Goal: Information Seeking & Learning: Learn about a topic

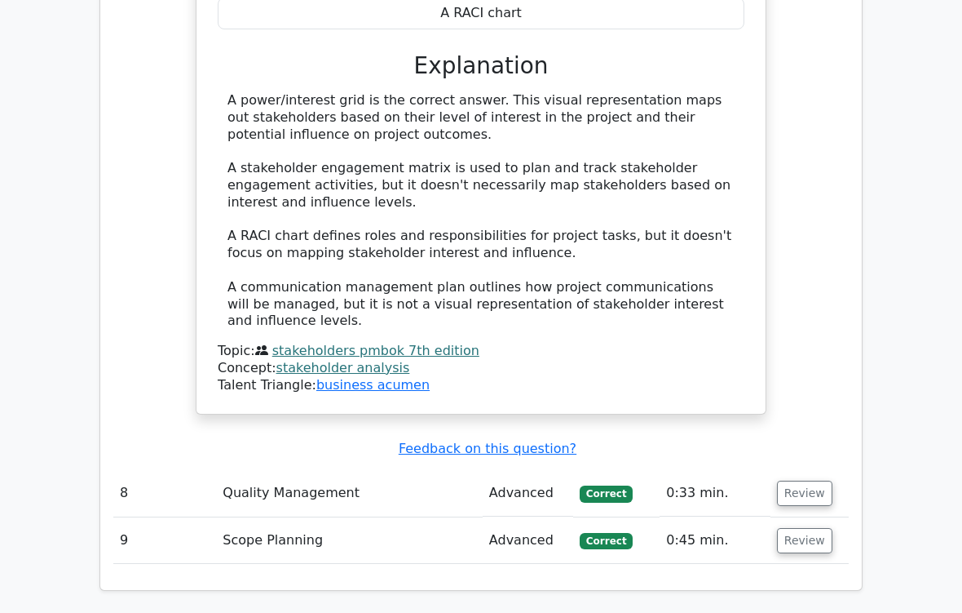
scroll to position [5128, 0]
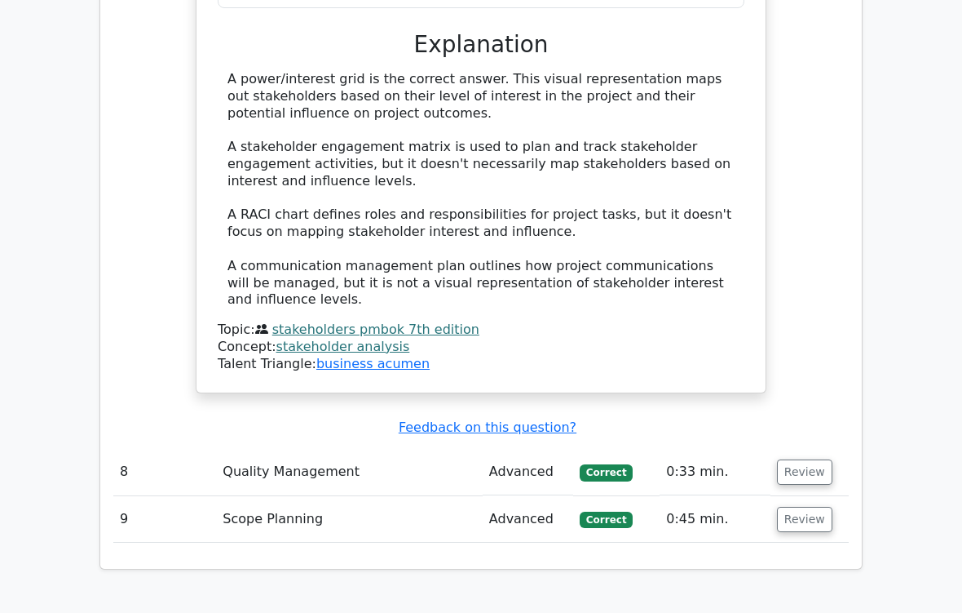
click at [801, 506] on button "Review" at bounding box center [804, 518] width 55 height 25
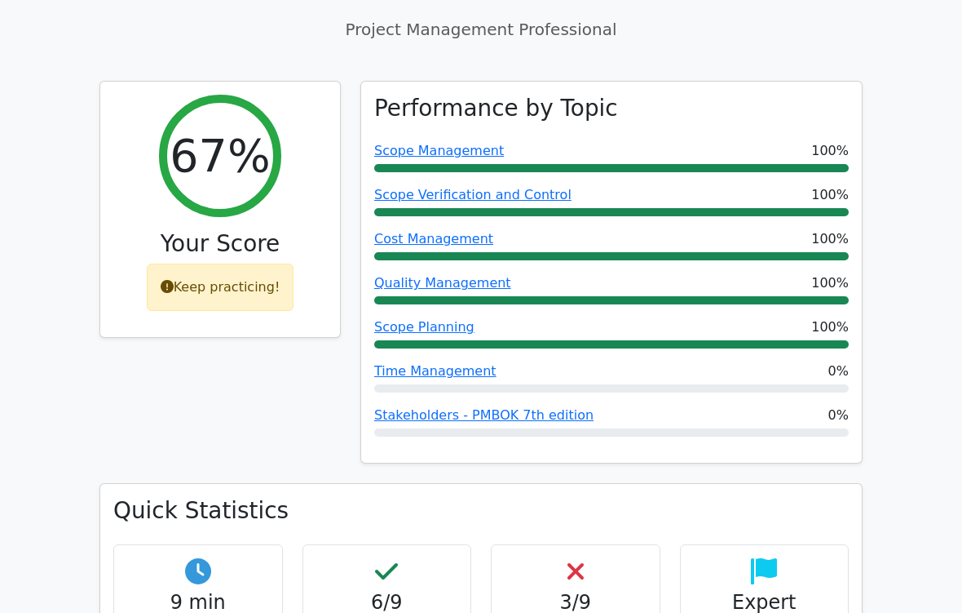
scroll to position [206, 0]
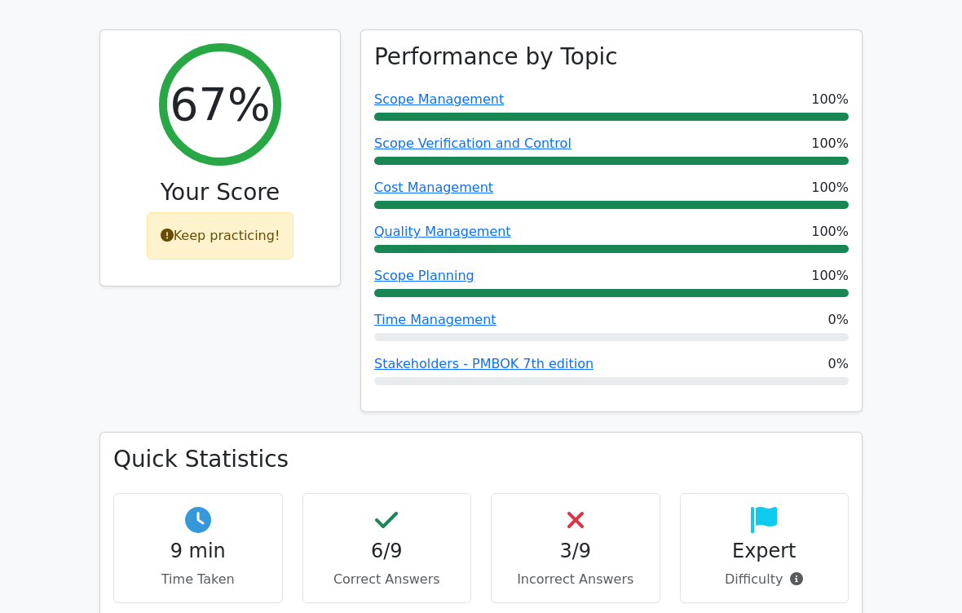
click at [532, 356] on link "Stakeholders - PMBOK 7th edition" at bounding box center [483, 363] width 219 height 15
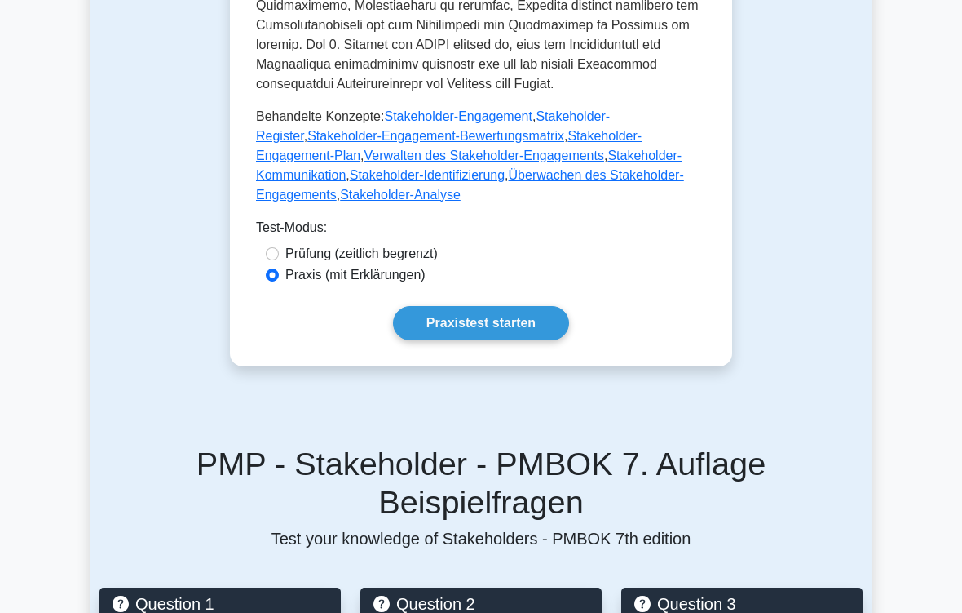
scroll to position [1042, 0]
click at [504, 340] on link "Praxistest starten" at bounding box center [481, 323] width 176 height 34
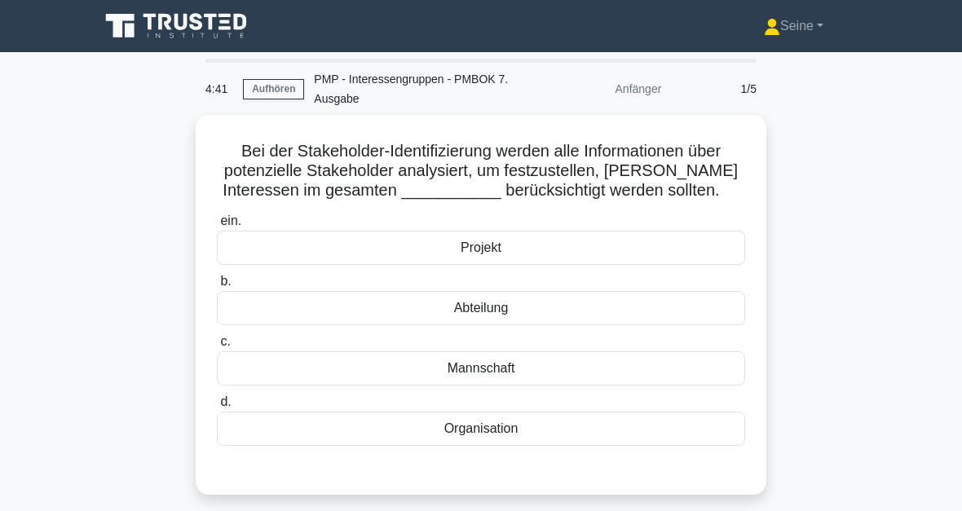
click at [497, 265] on div "Projekt" at bounding box center [481, 248] width 528 height 34
click at [217, 227] on input "ein. Projekt" at bounding box center [217, 221] width 0 height 11
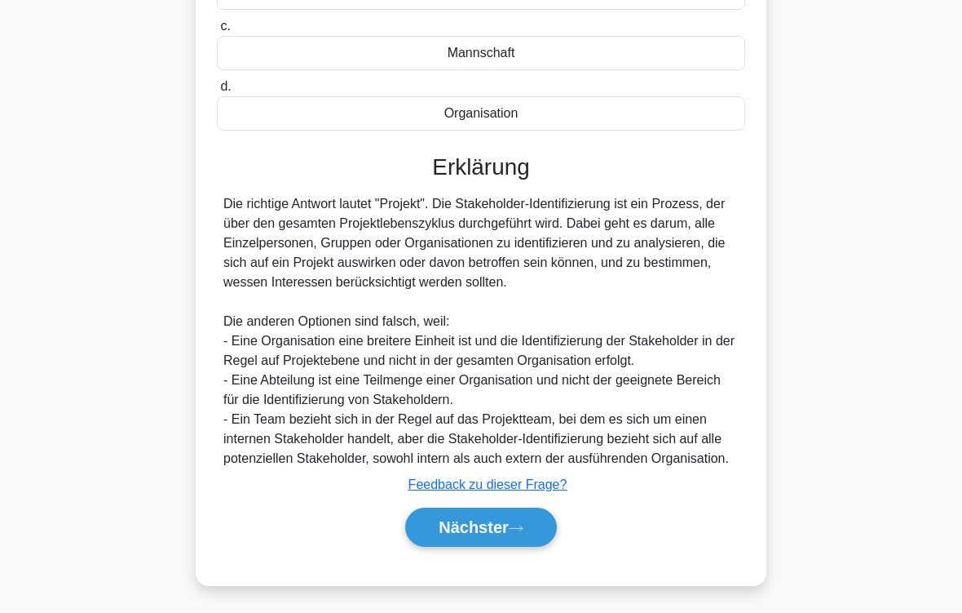
scroll to position [393, 0]
click at [504, 511] on button "Nächster" at bounding box center [481, 527] width 152 height 39
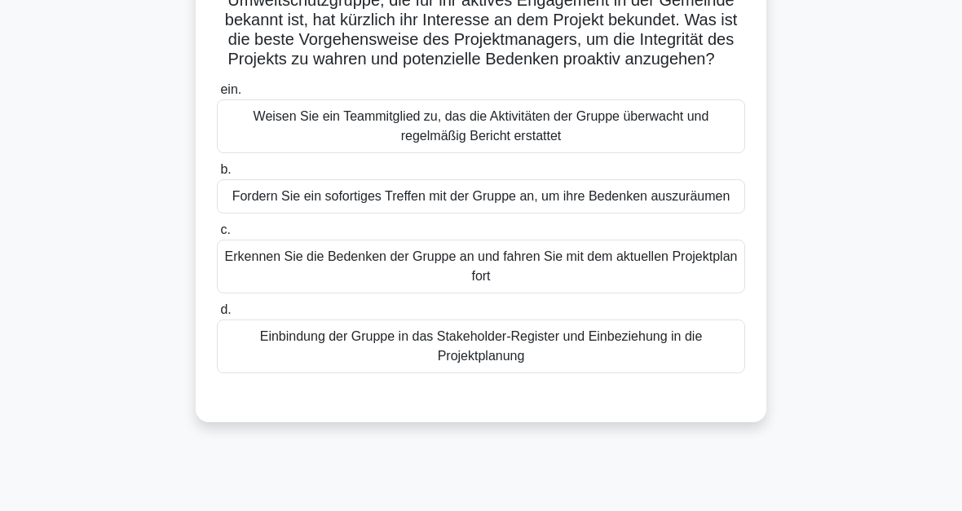
scroll to position [210, 0]
click at [489, 374] on div "Einbindung der Gruppe in das Stakeholder-Register und Einbeziehung in die Proje…" at bounding box center [481, 347] width 528 height 54
click at [217, 316] on input "d. Einbindung der Gruppe in das Stakeholder-Register und Einbeziehung in die Pr…" at bounding box center [217, 310] width 0 height 11
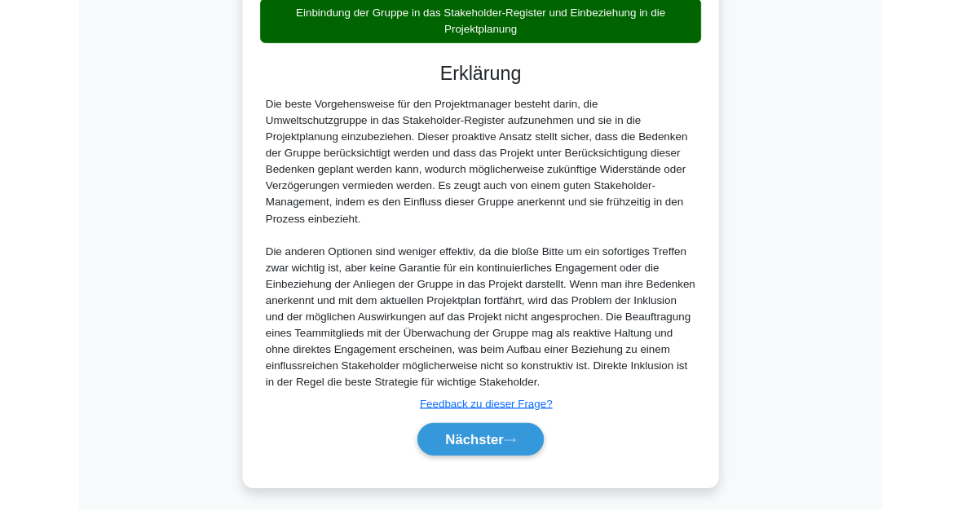
scroll to position [729, 0]
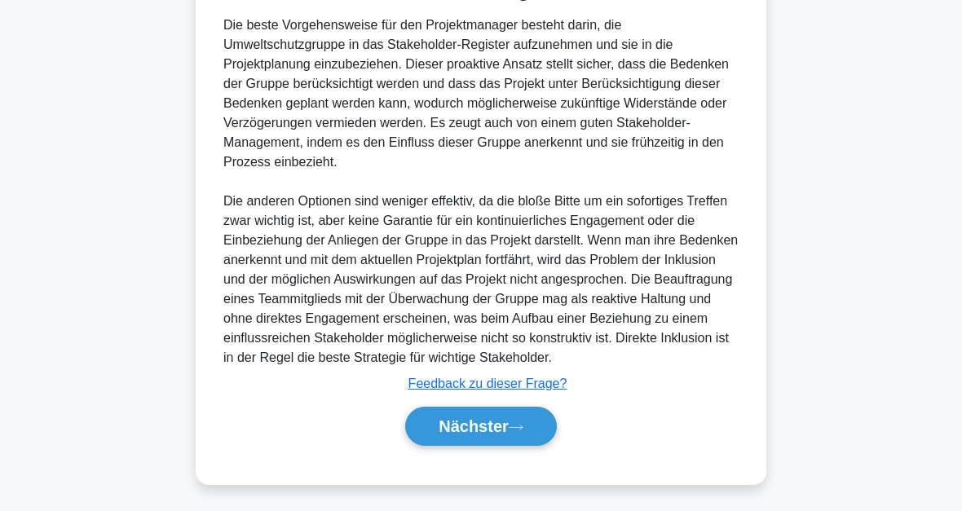
click at [520, 425] on icon at bounding box center [516, 427] width 15 height 9
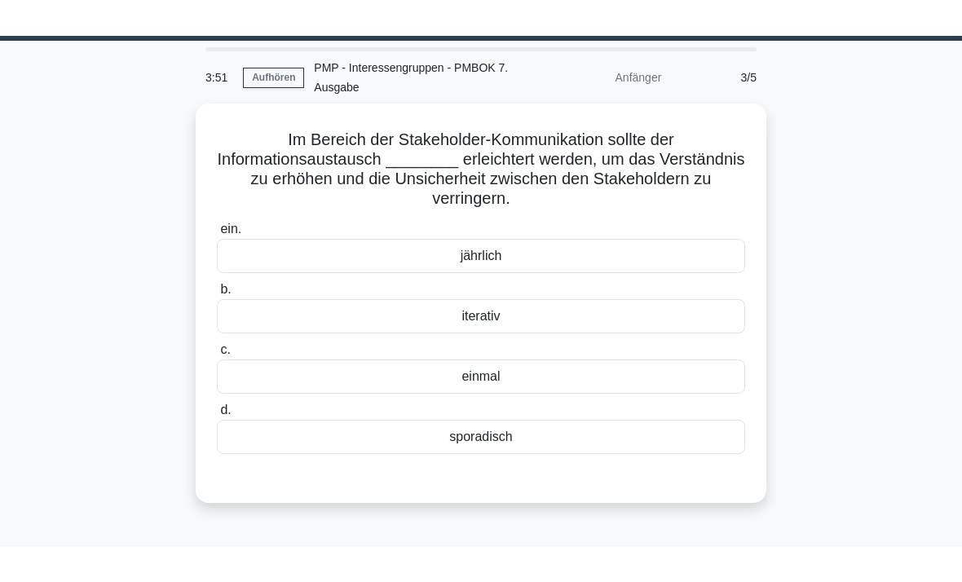
scroll to position [47, 0]
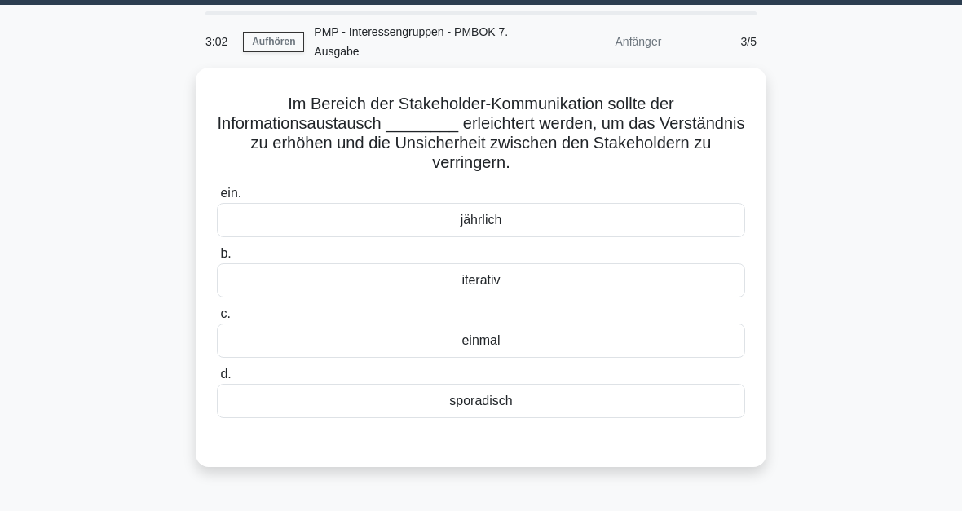
click at [490, 287] on div "iterativ" at bounding box center [481, 280] width 528 height 34
click at [217, 259] on input "b. iterativ" at bounding box center [217, 254] width 0 height 11
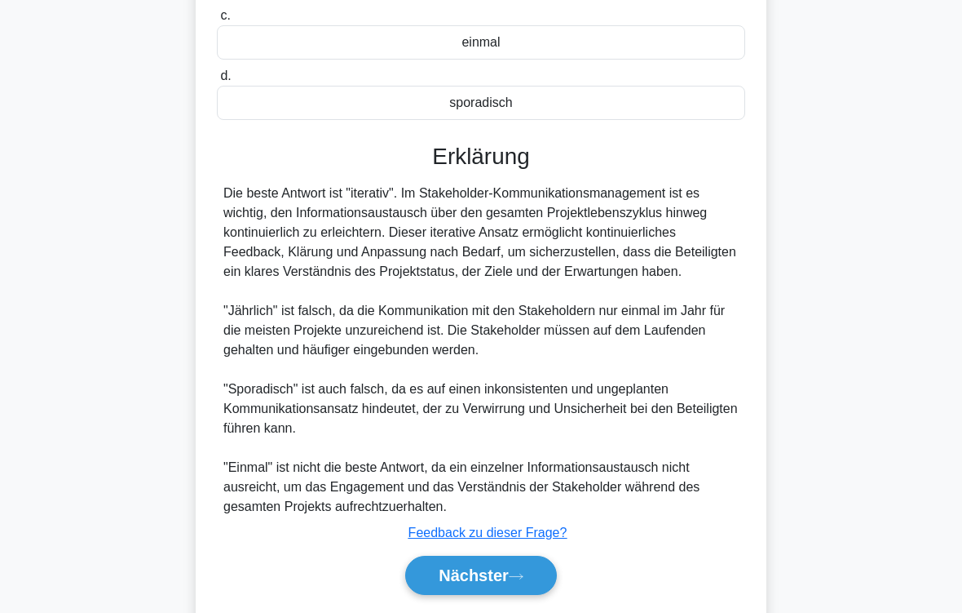
scroll to position [346, 0]
click at [537, 511] on button "Nächster" at bounding box center [481, 574] width 152 height 39
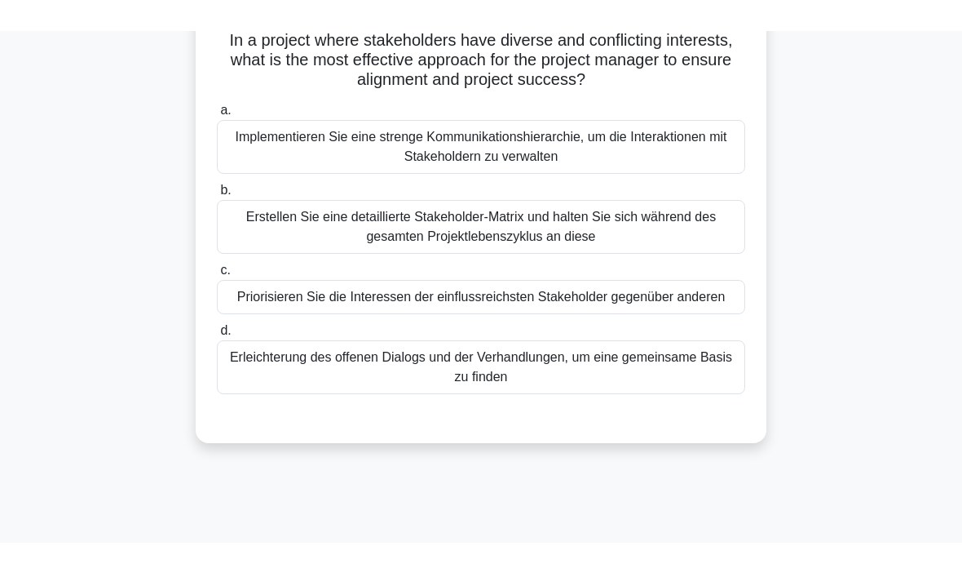
scroll to position [72, 0]
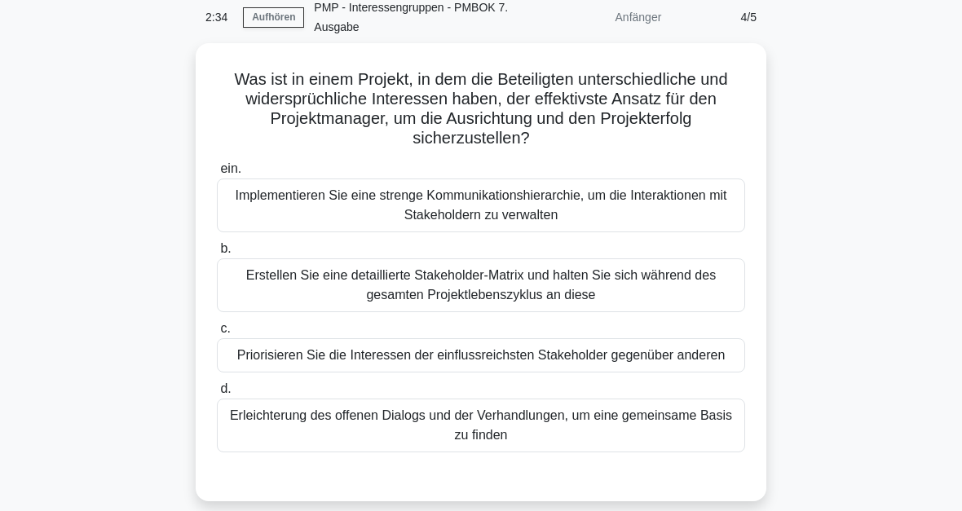
click at [635, 285] on div "Erstellen Sie eine detaillierte Stakeholder-Matrix und halten Sie sich während …" at bounding box center [481, 286] width 528 height 54
click at [217, 254] on input "b. Erstellen Sie eine detaillierte Stakeholder-Matrix und halten Sie sich währe…" at bounding box center [217, 249] width 0 height 11
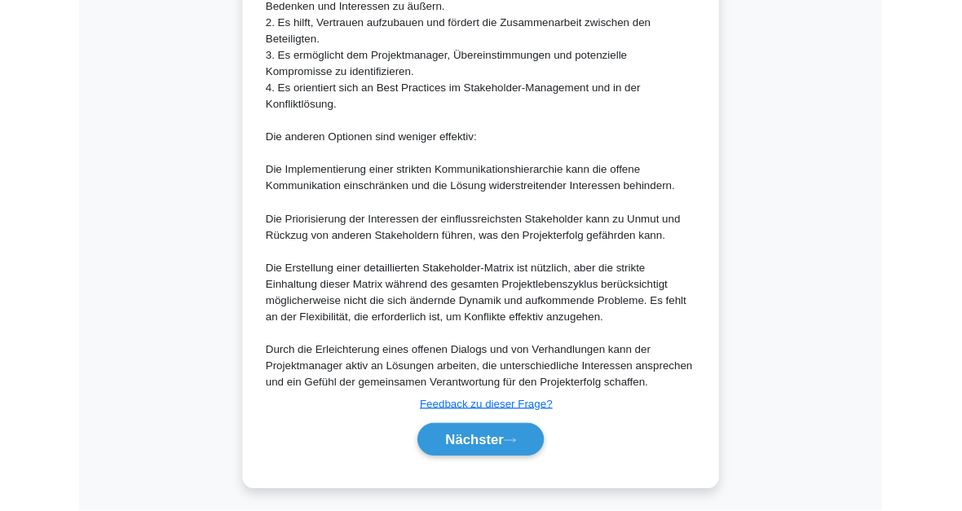
scroll to position [927, 0]
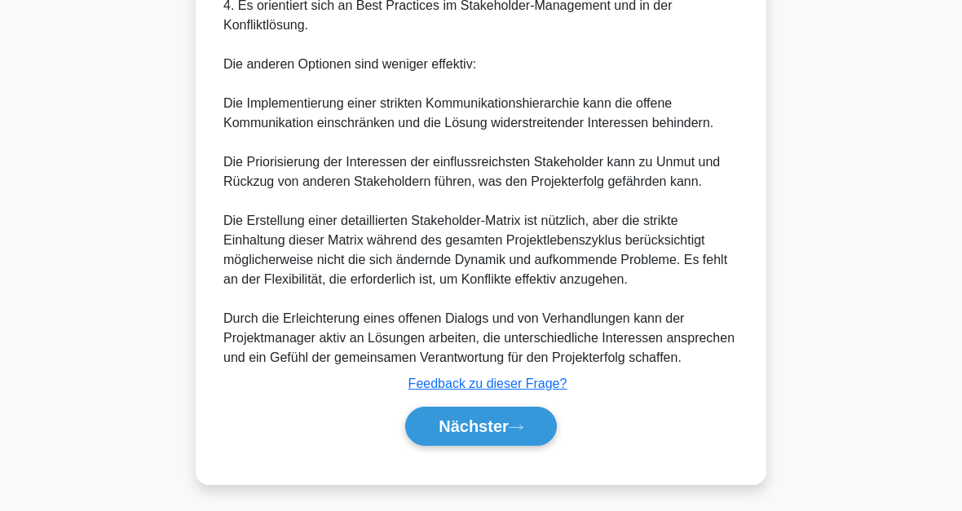
click at [528, 420] on button "Nächster" at bounding box center [481, 426] width 152 height 39
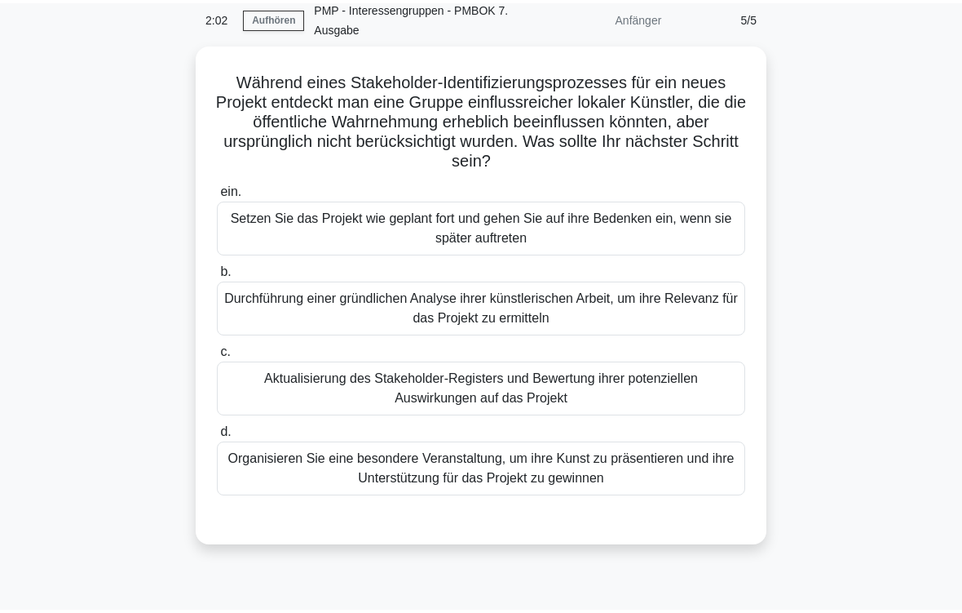
scroll to position [77, 0]
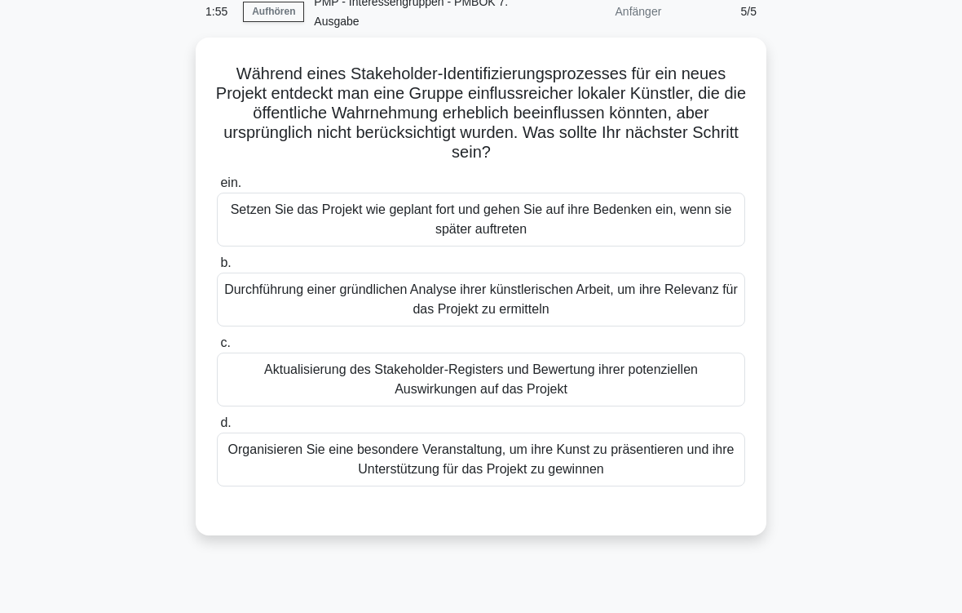
click at [526, 383] on div "Aktualisierung des Stakeholder-Registers und Bewertung ihrer potenziellen Auswi…" at bounding box center [481, 379] width 528 height 54
click at [217, 348] on input "c. Aktualisierung des Stakeholder-Registers und Bewertung ihrer potenziellen Au…" at bounding box center [217, 343] width 0 height 11
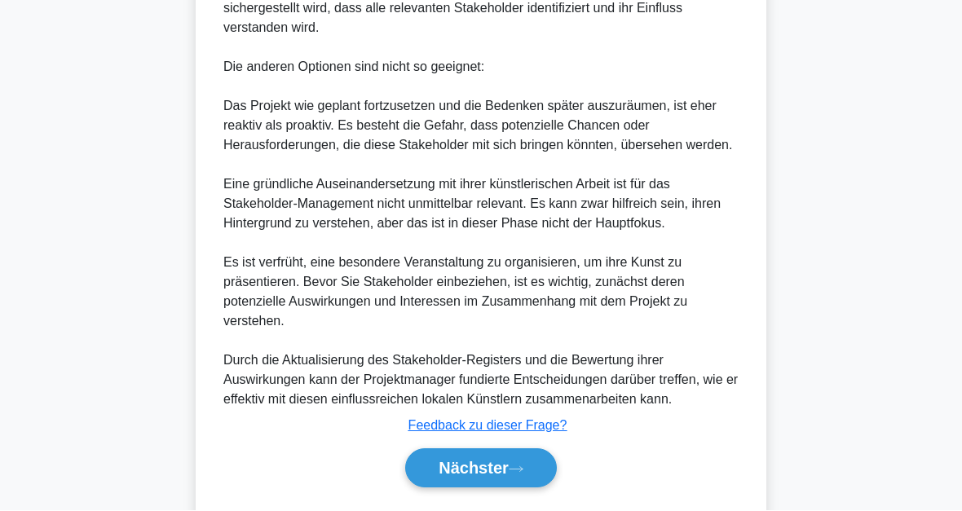
scroll to position [964, 0]
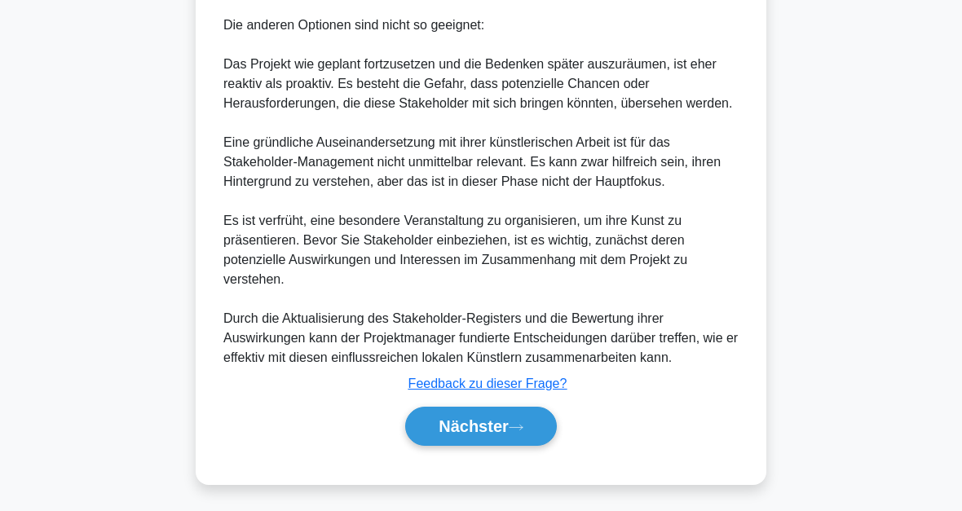
click at [519, 428] on icon at bounding box center [516, 427] width 15 height 9
click at [492, 421] on font "Nächster" at bounding box center [474, 427] width 70 height 18
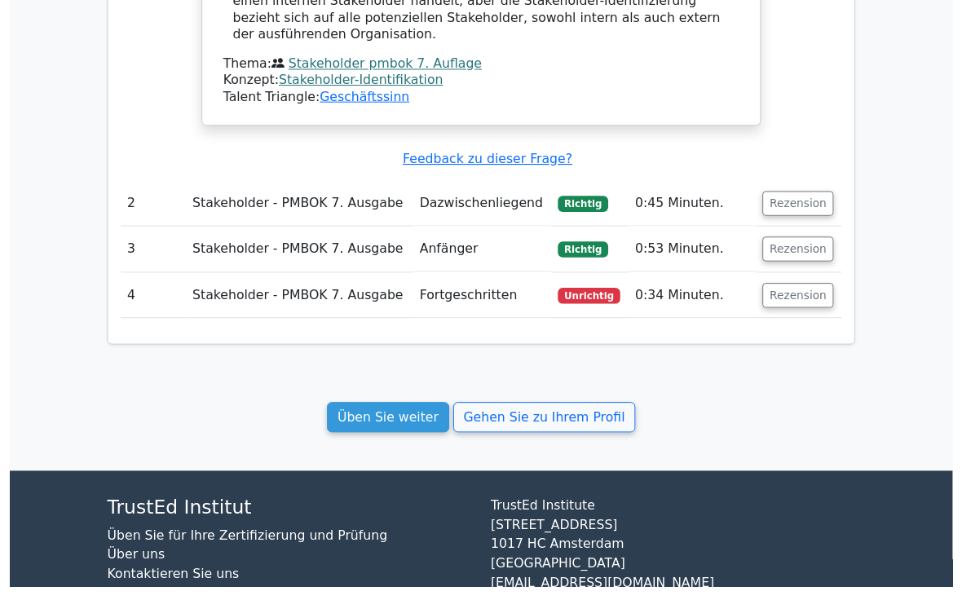
scroll to position [1631, 0]
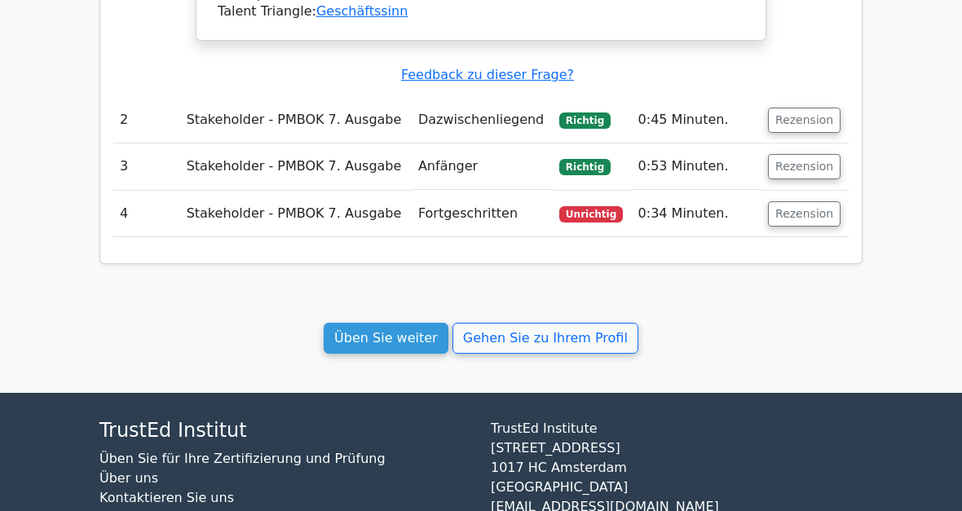
click at [816, 201] on button "Rezension" at bounding box center [804, 213] width 73 height 25
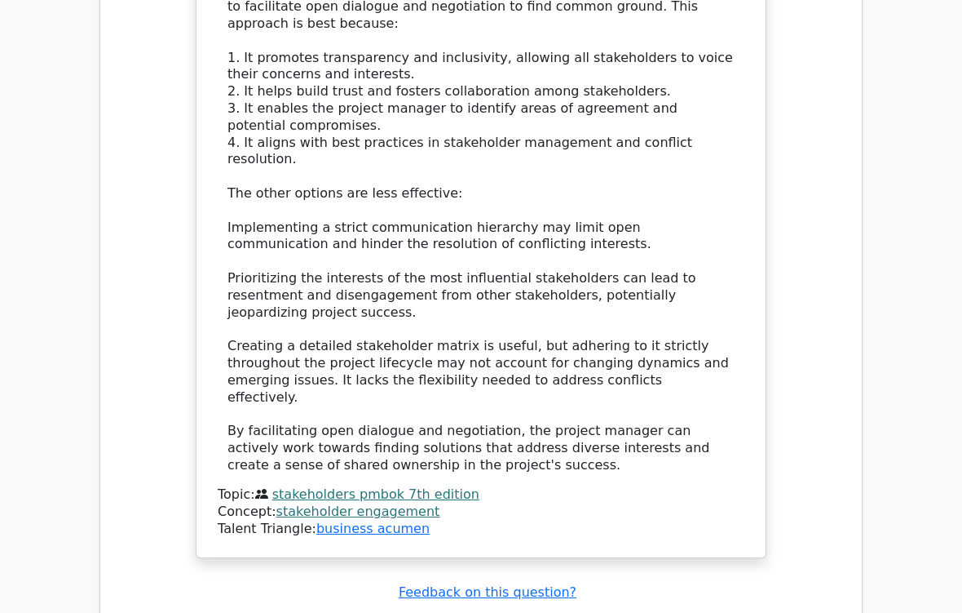
scroll to position [2218, 0]
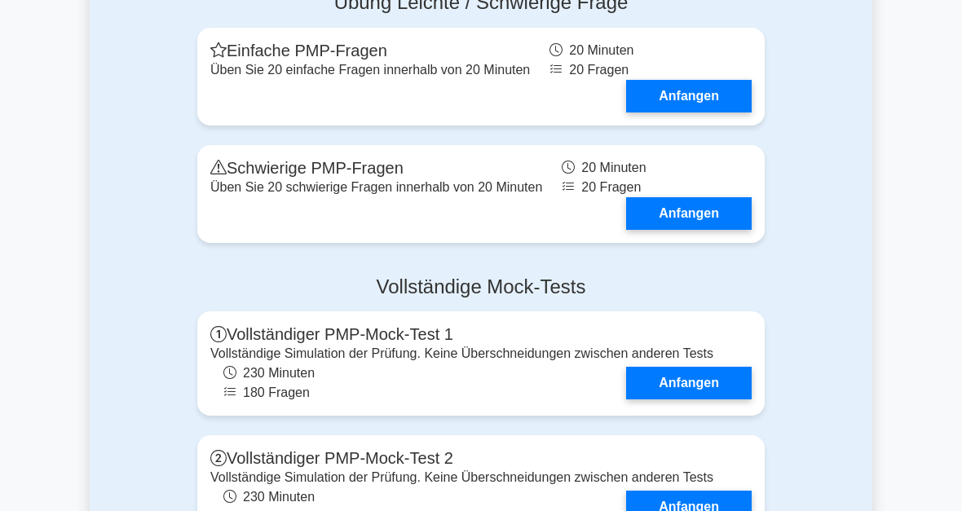
scroll to position [5456, 0]
click at [704, 230] on link "Anfangen" at bounding box center [689, 213] width 126 height 33
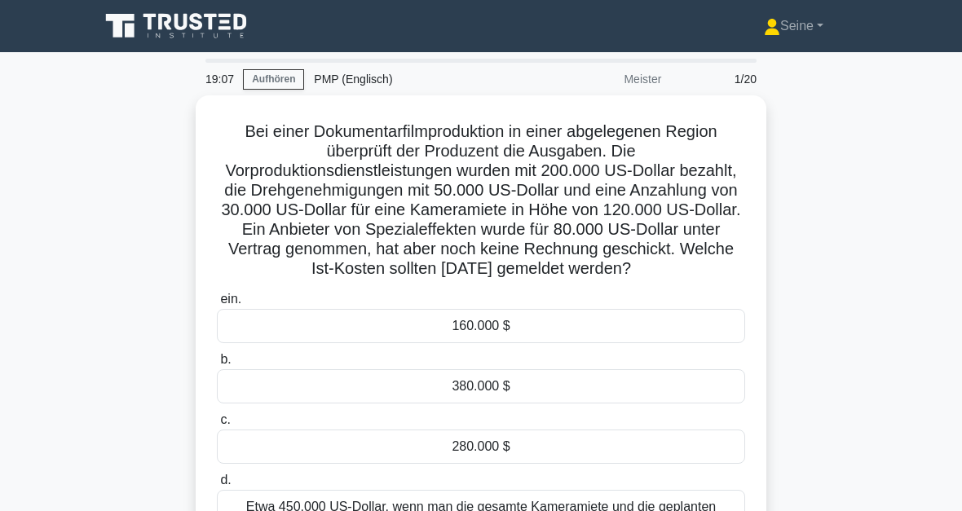
click at [502, 464] on div "280.000 $" at bounding box center [481, 447] width 528 height 34
click at [217, 426] on input "c. 280.000 $" at bounding box center [217, 420] width 0 height 11
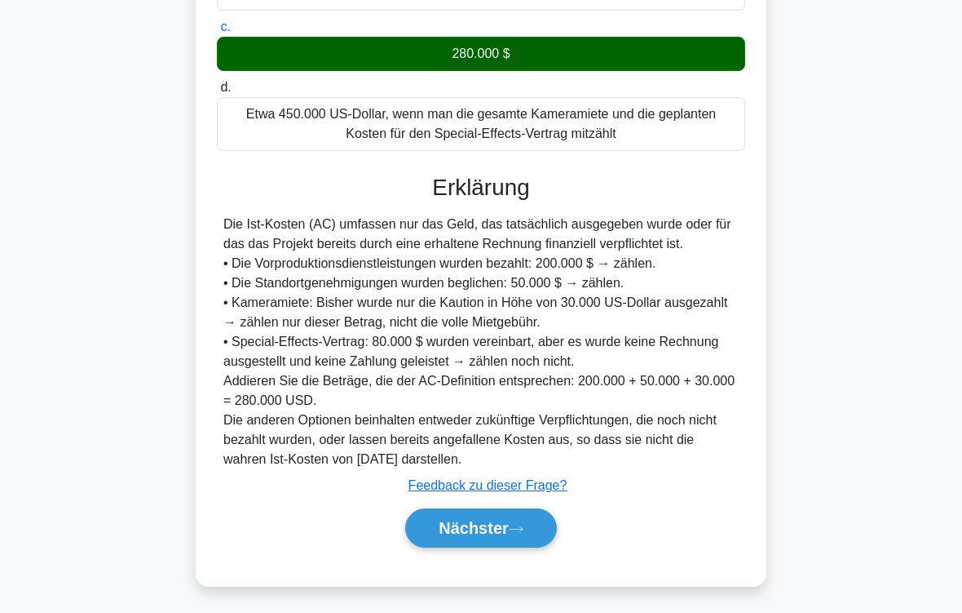
scroll to position [432, 0]
click at [511, 511] on icon at bounding box center [516, 528] width 15 height 9
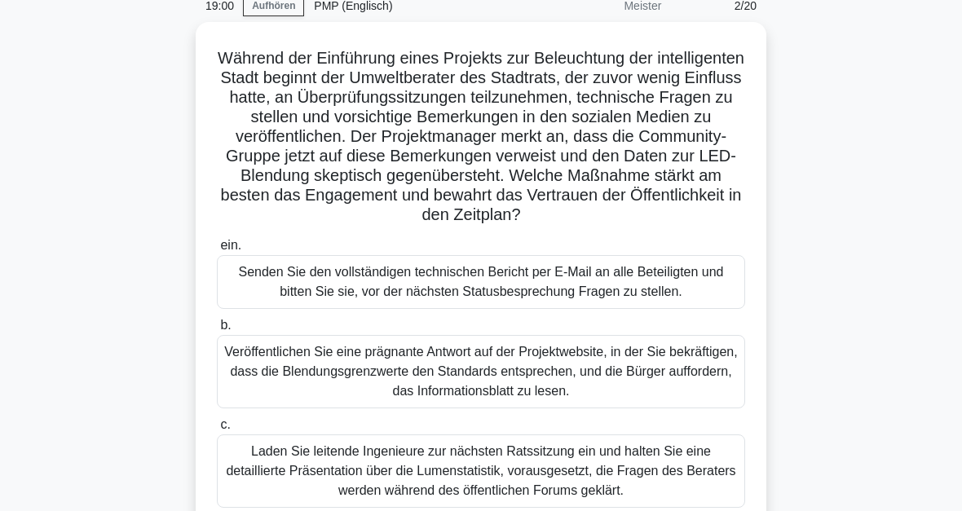
scroll to position [73, 0]
click at [279, 13] on link "Aufhören" at bounding box center [273, 6] width 61 height 20
